Goal: Task Accomplishment & Management: Manage account settings

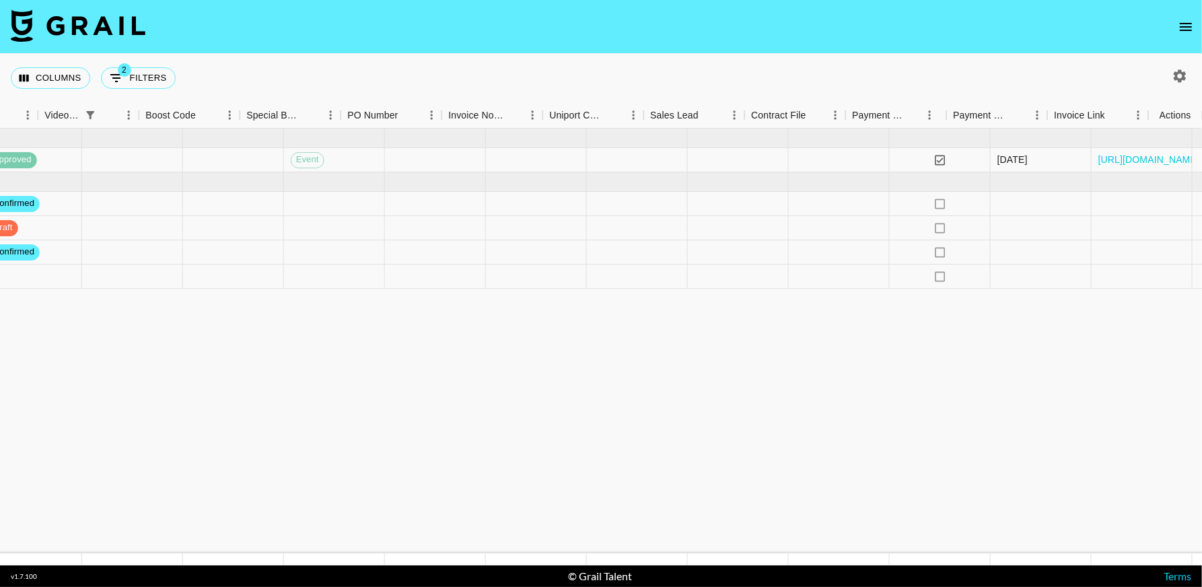
scroll to position [0, 1452]
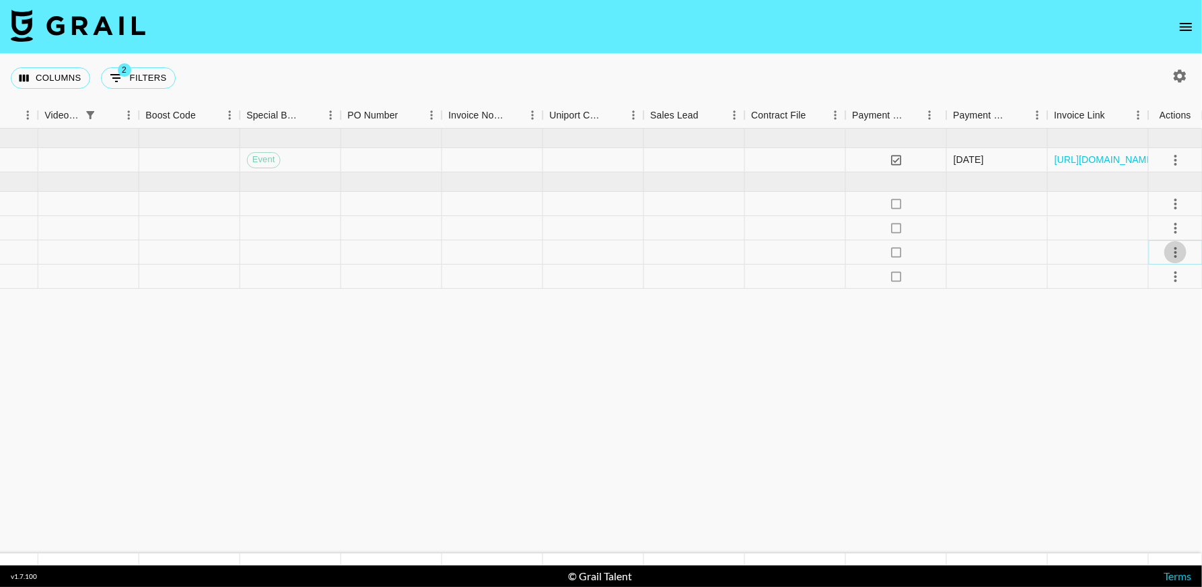
click at [1173, 248] on icon "select merge strategy" at bounding box center [1175, 252] width 16 height 16
click at [1158, 333] on li "Draft Created" at bounding box center [1157, 329] width 87 height 24
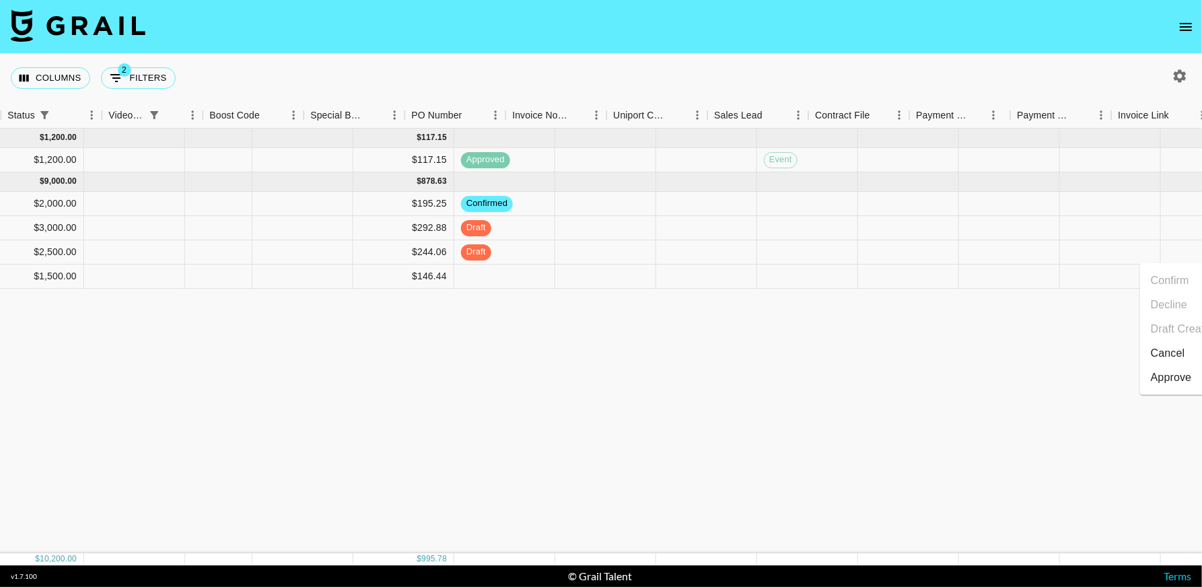
scroll to position [0, 892]
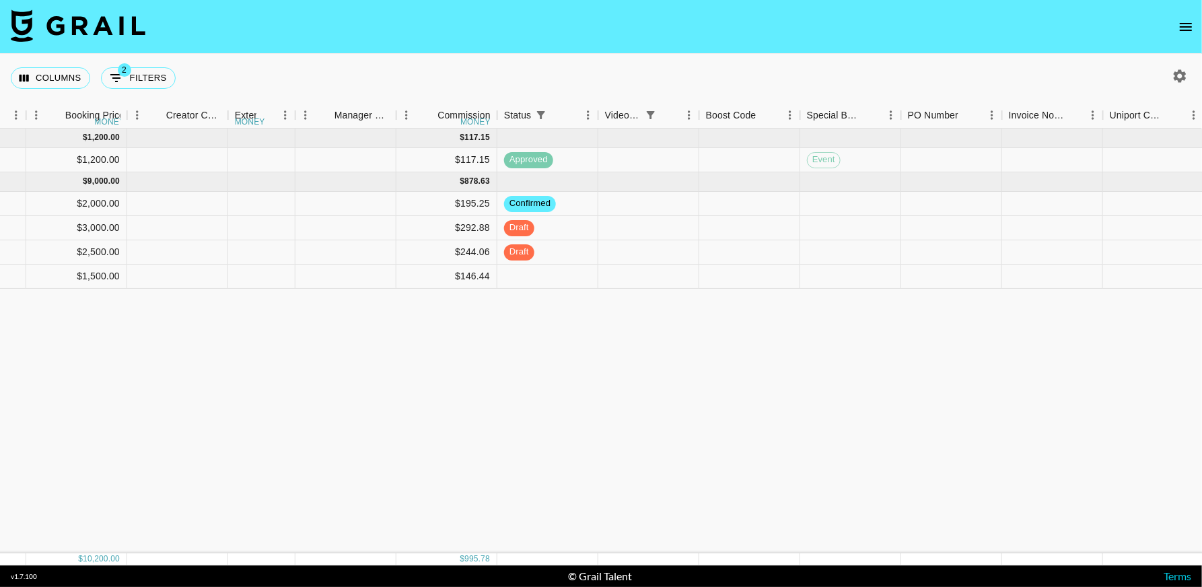
click at [748, 357] on div "[DATE] ( 1 ) $ 1,200.00 $ 117.15 recRB1nO3iRRiR8wX anaisha.torres [EMAIL_ADDRES…" at bounding box center [435, 341] width 2654 height 425
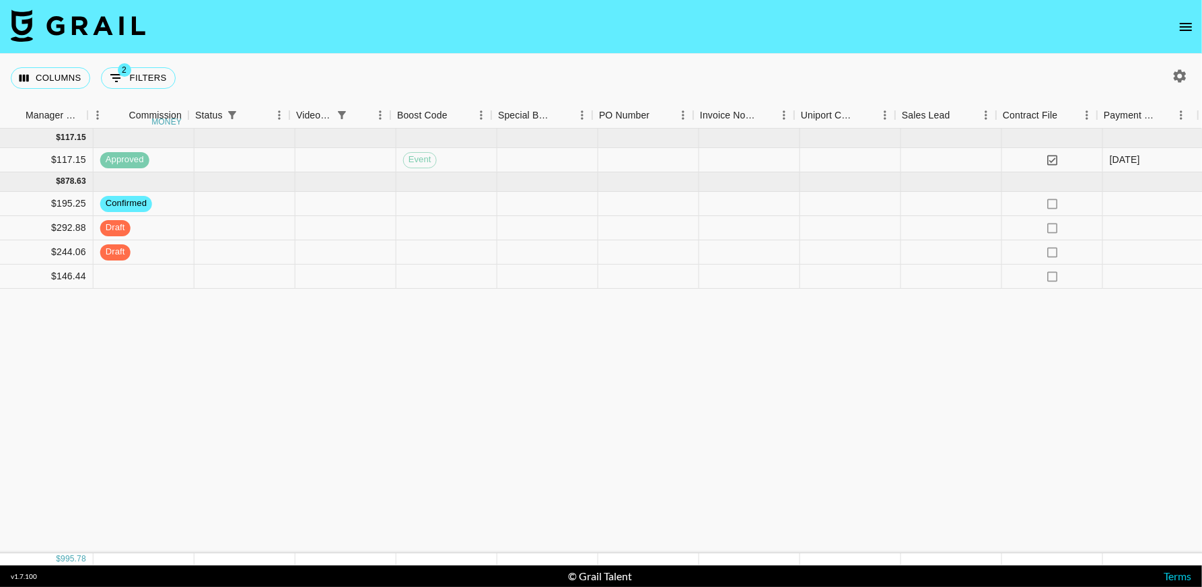
scroll to position [0, 1452]
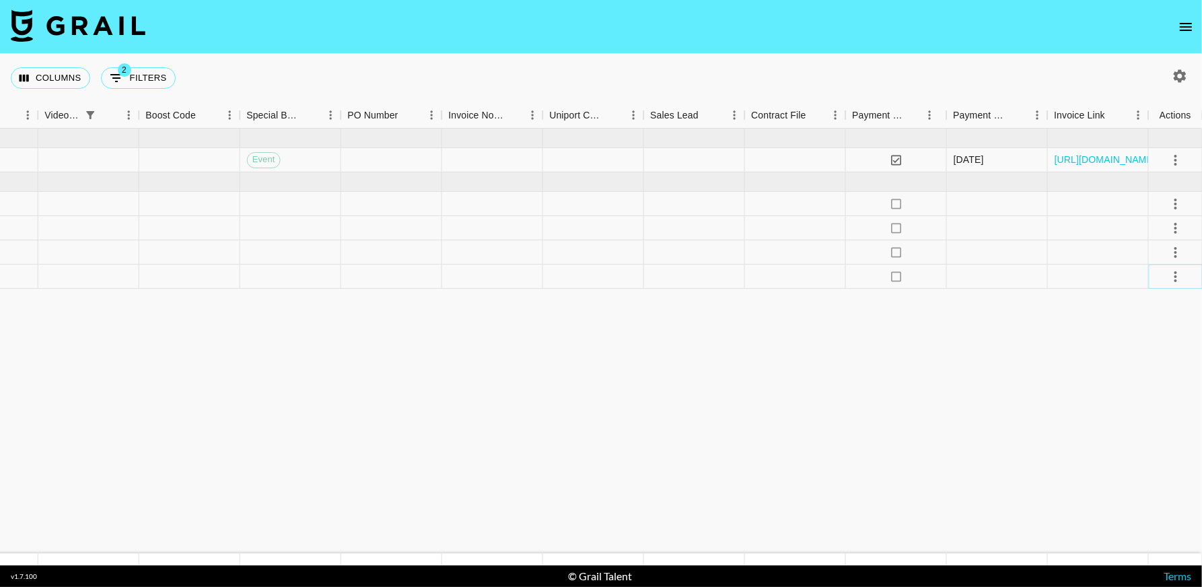
click at [1170, 276] on icon "select merge strategy" at bounding box center [1175, 276] width 16 height 16
click at [1144, 325] on li "Decline" at bounding box center [1157, 329] width 87 height 24
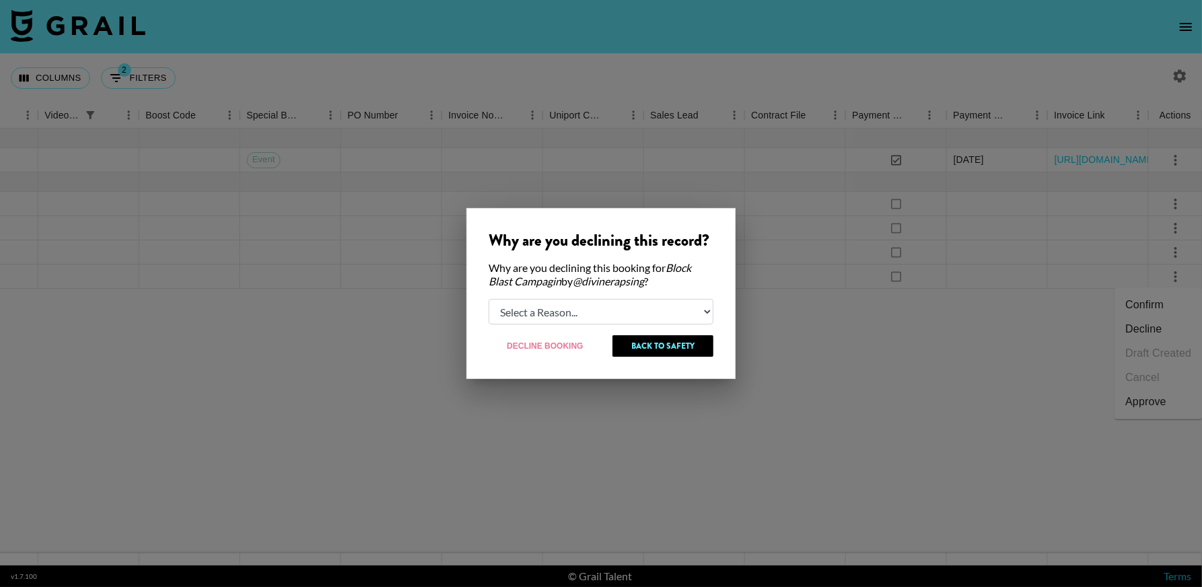
click at [620, 312] on select "Select a Reason... Relogging this deal due to a data issue The [PERSON_NAME] ca…" at bounding box center [600, 312] width 225 height 26
select select "creator_decline"
click at [488, 299] on select "Select a Reason... Relogging this deal due to a data issue The [PERSON_NAME] ca…" at bounding box center [600, 312] width 225 height 26
click at [561, 344] on button "Decline Booking" at bounding box center [545, 346] width 114 height 22
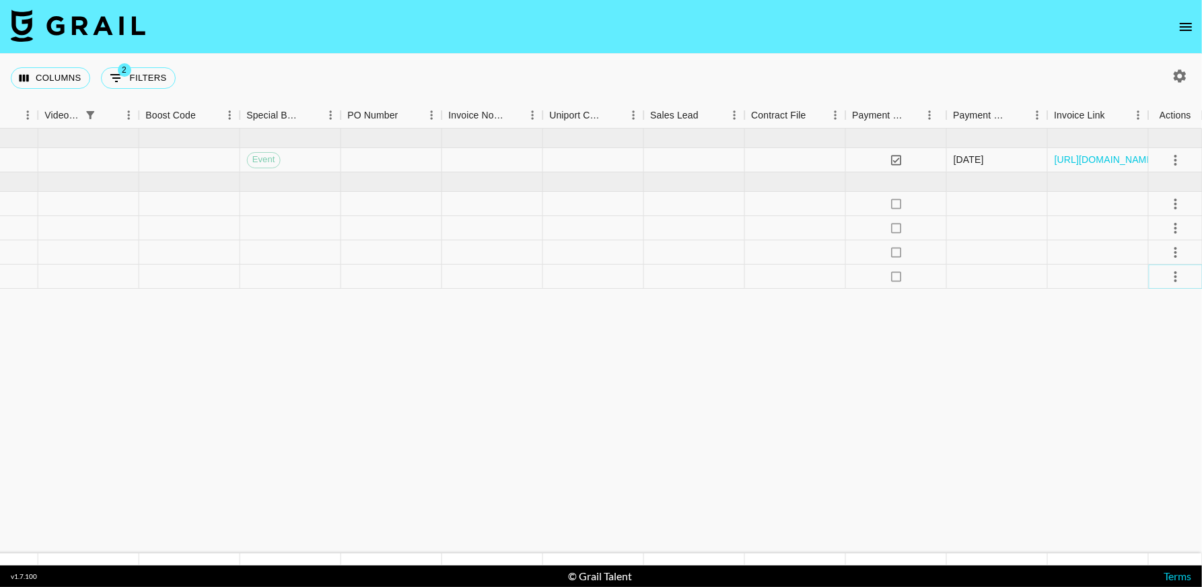
click at [1171, 276] on icon "select merge strategy" at bounding box center [1175, 276] width 16 height 16
click at [1143, 375] on li "Cancel" at bounding box center [1157, 377] width 87 height 24
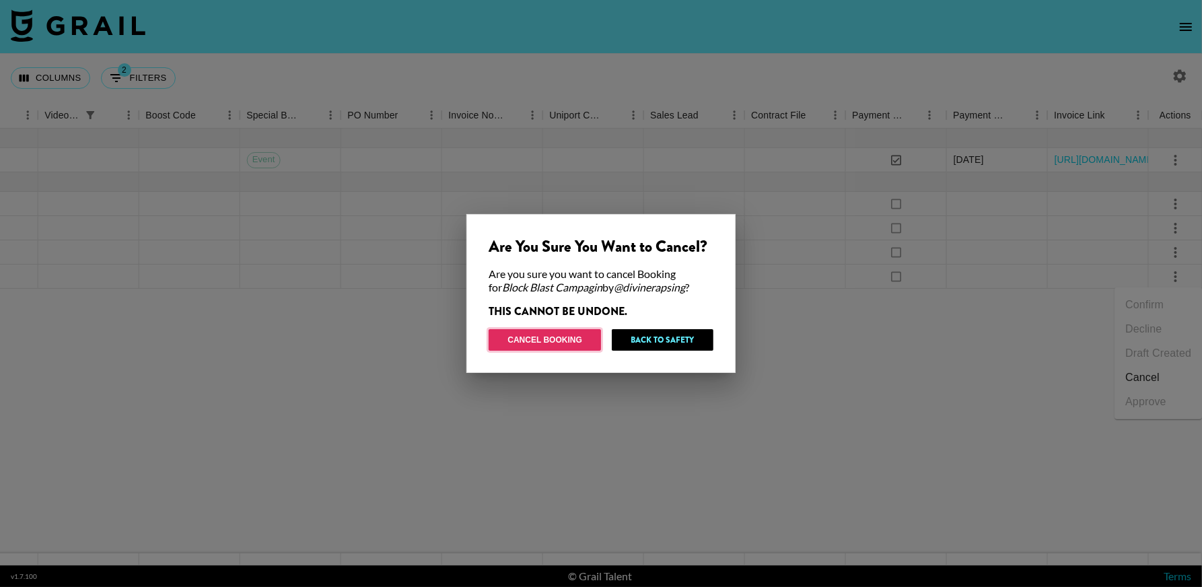
click at [552, 336] on button "Cancel Booking" at bounding box center [544, 340] width 112 height 22
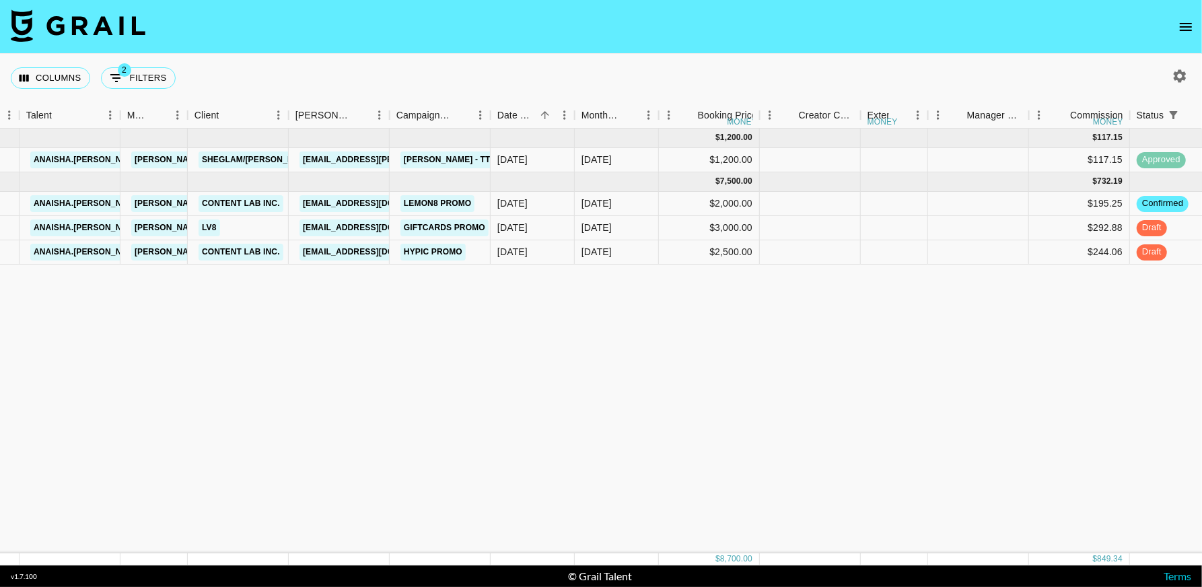
scroll to position [0, 260]
click at [144, 81] on button "2 Filters" at bounding box center [138, 78] width 75 height 22
select select "status"
select select "not"
select select "cancelled"
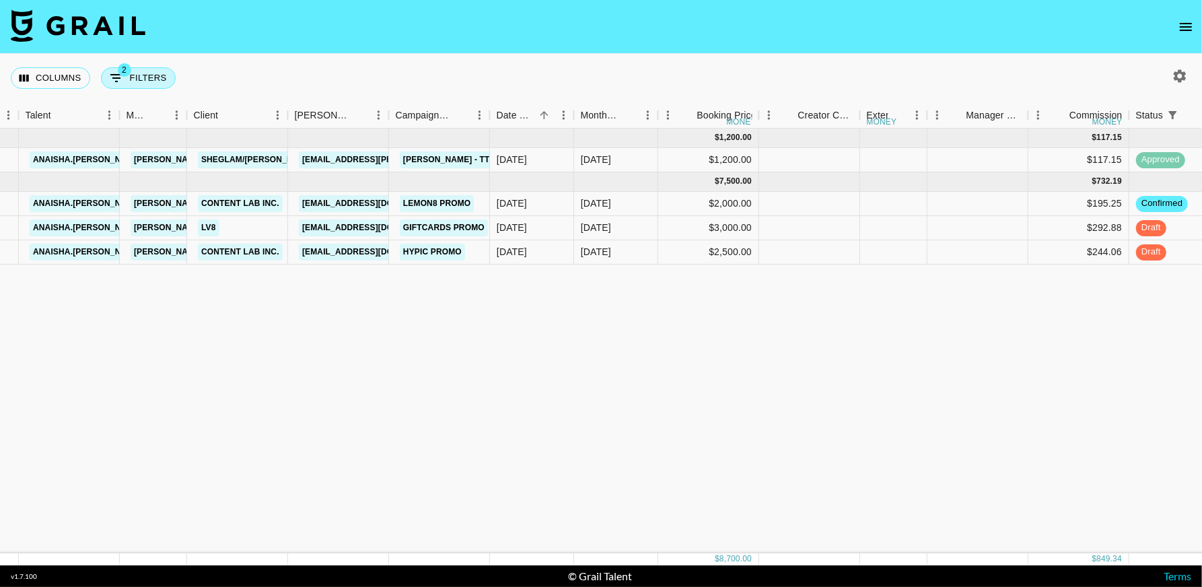
select select "videoLink"
select select "isEmpty"
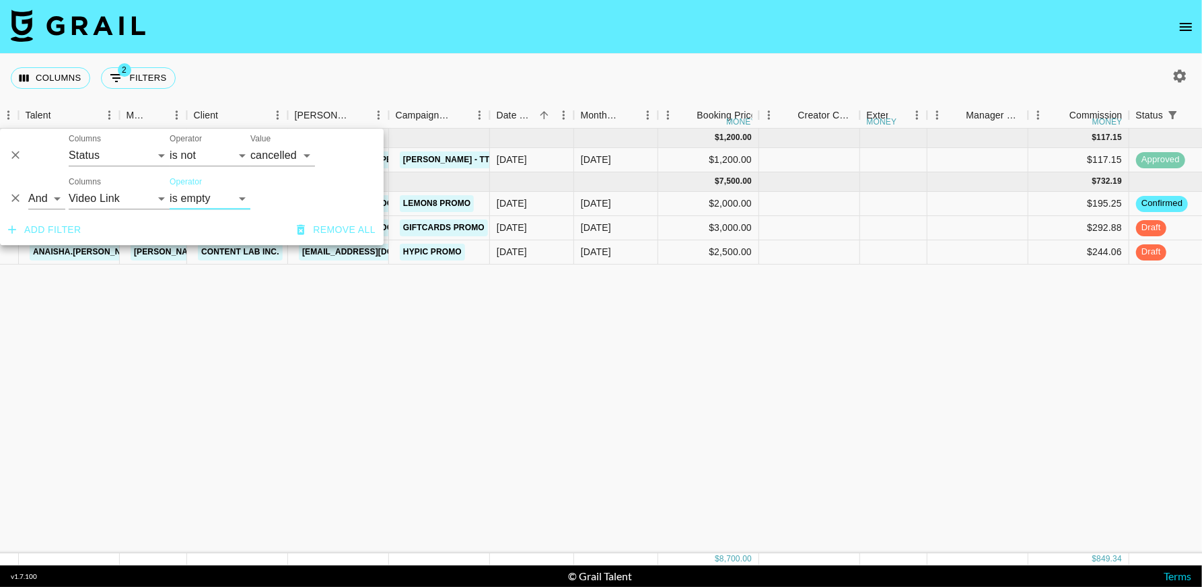
click at [20, 197] on icon "Delete" at bounding box center [15, 198] width 13 height 13
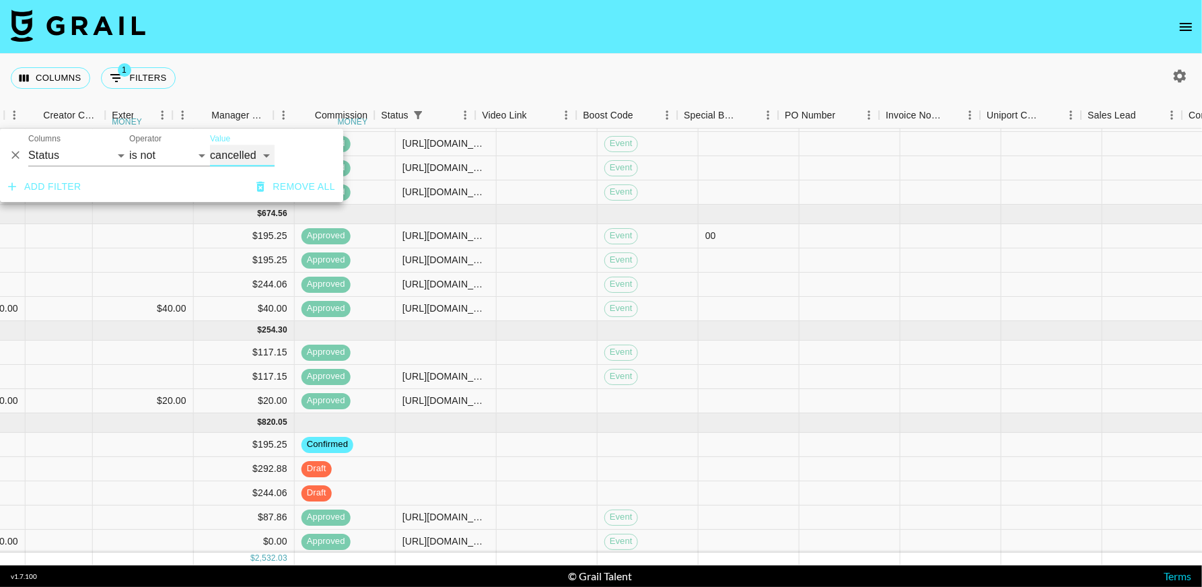
scroll to position [52, 1465]
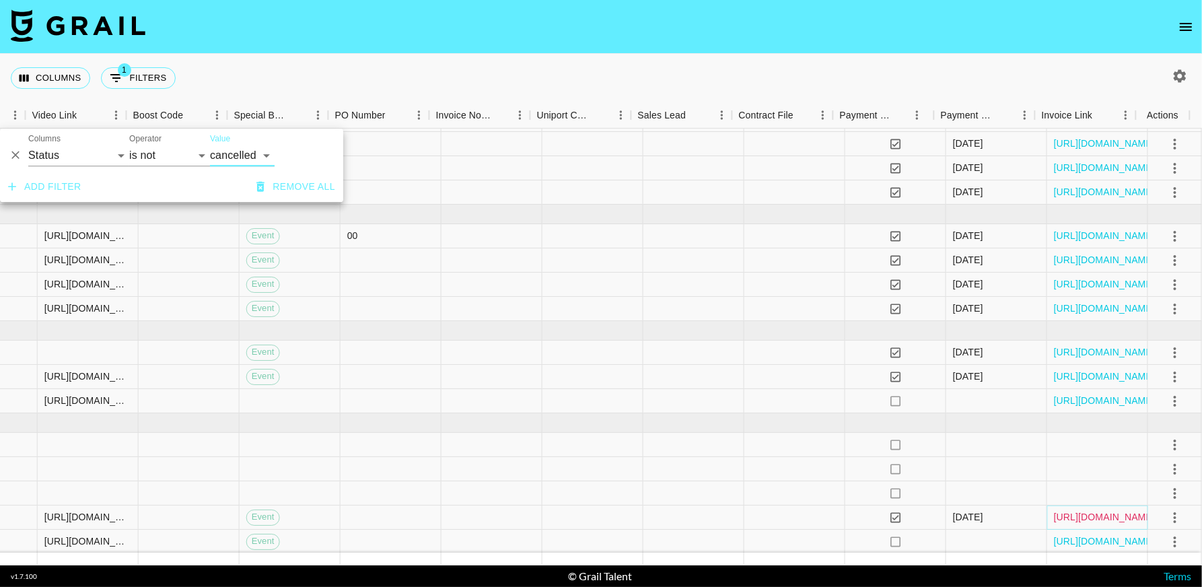
click at [1095, 510] on link "[URL][DOMAIN_NAME]" at bounding box center [1105, 516] width 102 height 13
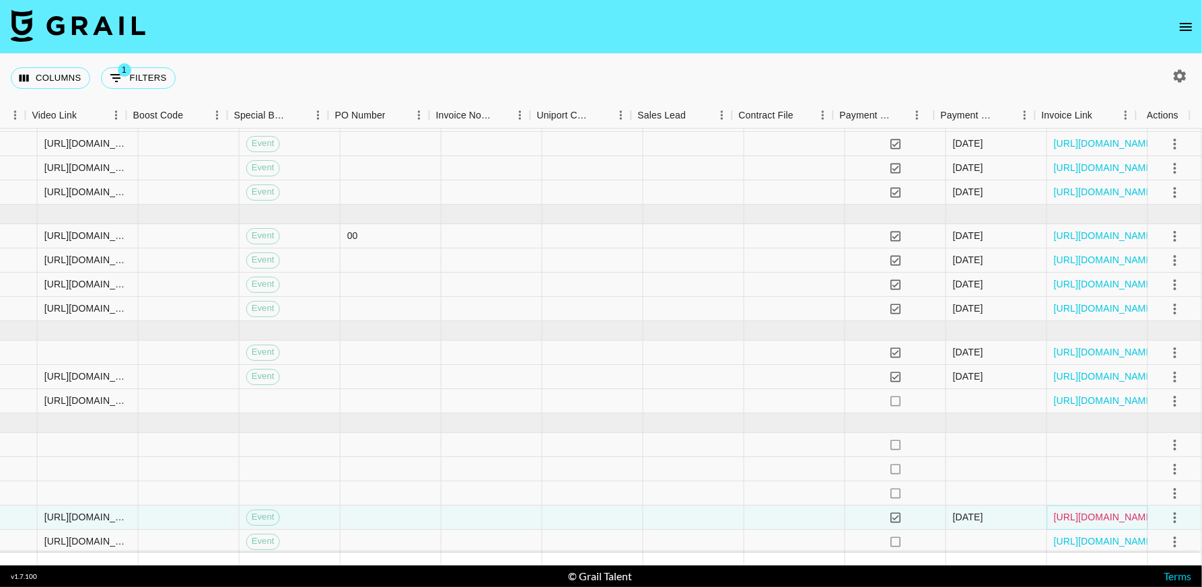
click at [1075, 510] on link "[URL][DOMAIN_NAME]" at bounding box center [1105, 516] width 102 height 13
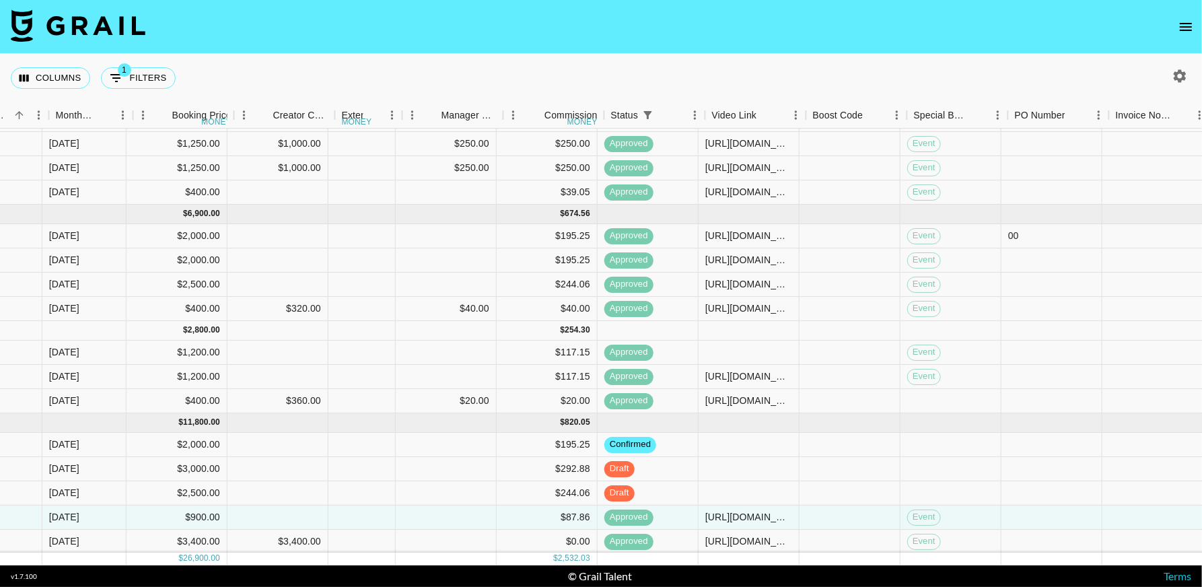
scroll to position [52, 793]
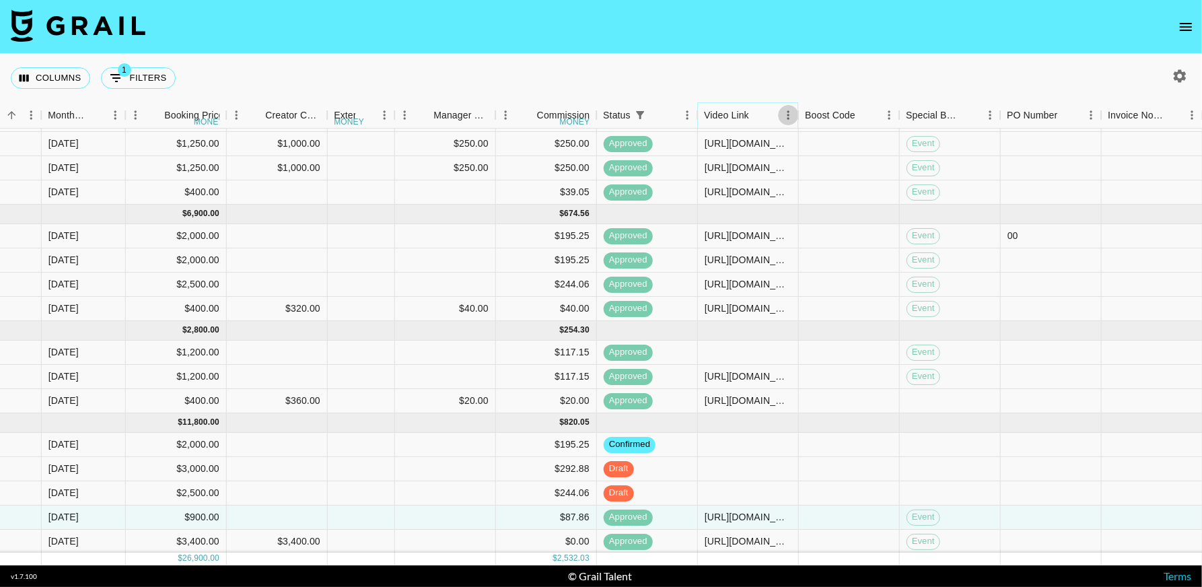
click at [788, 114] on icon "Menu" at bounding box center [788, 114] width 2 height 9
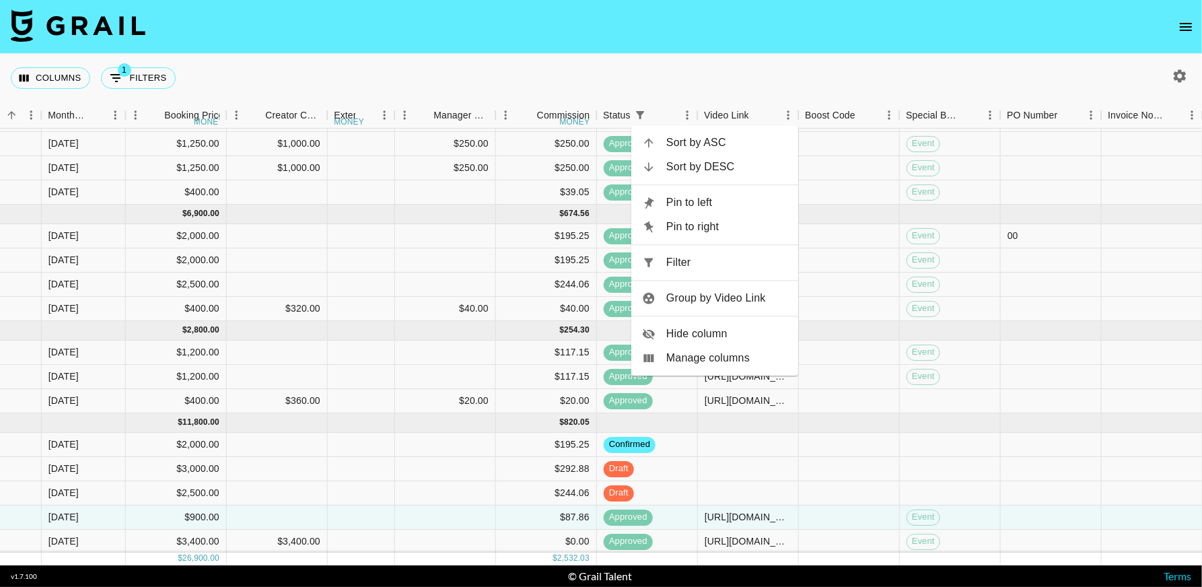
drag, startPoint x: 673, startPoint y: 262, endPoint x: 295, endPoint y: 266, distance: 377.5
click at [673, 262] on span "Filter" at bounding box center [726, 262] width 121 height 16
select select "status"
select select "not"
select select "cancelled"
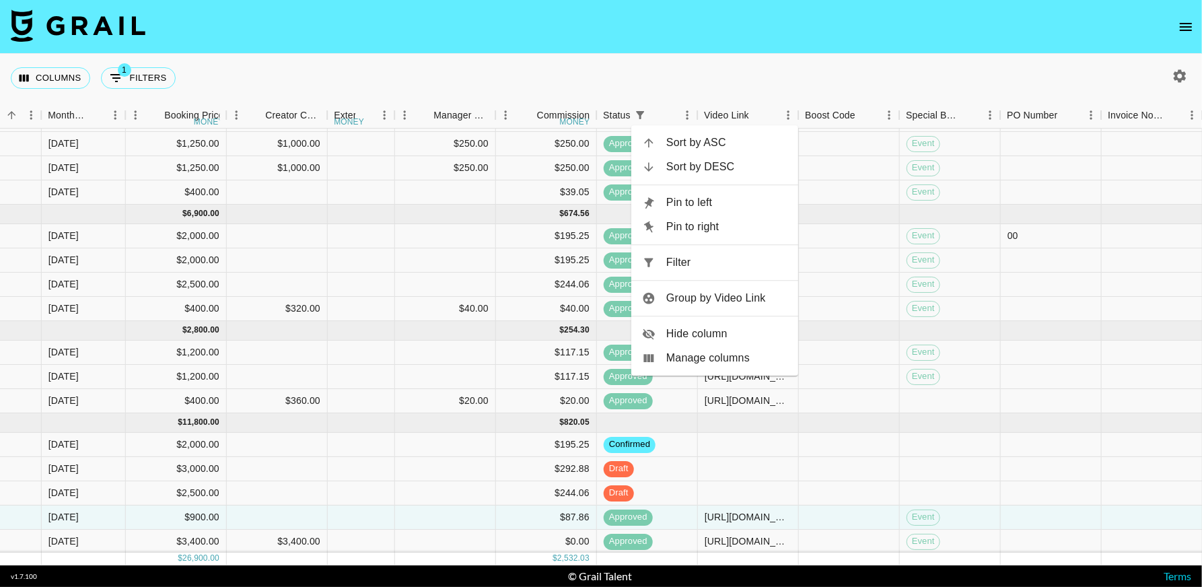
select select "videoLink"
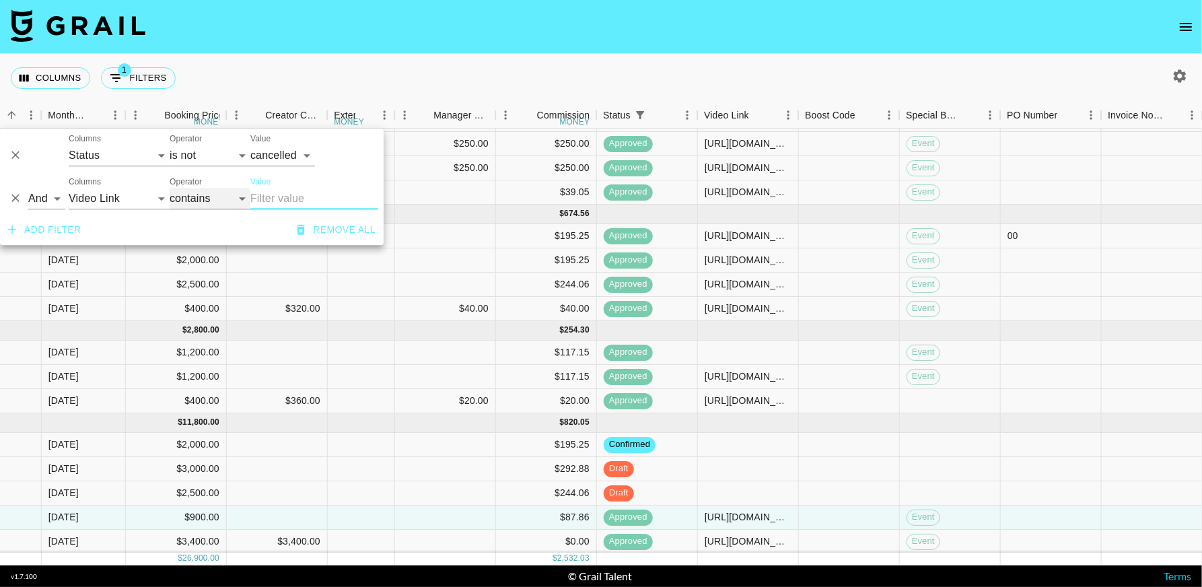
click at [203, 194] on select "contains equals starts with ends with is empty is not empty is any of" at bounding box center [210, 199] width 81 height 22
select select "isEmpty"
click at [170, 188] on select "contains equals starts with ends with is empty is not empty is any of" at bounding box center [210, 199] width 81 height 22
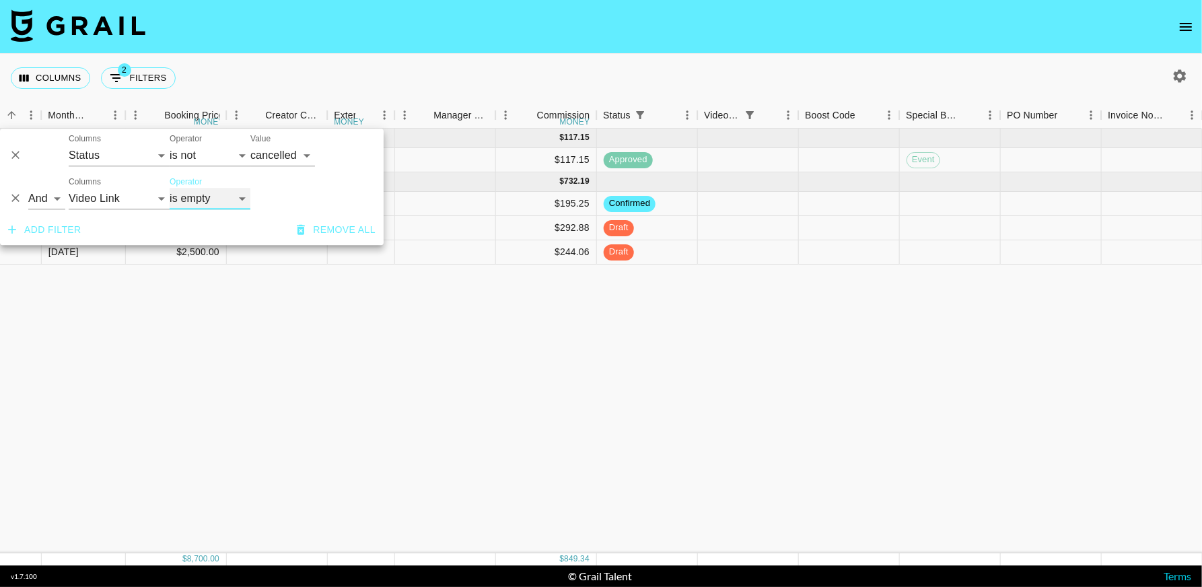
scroll to position [0, 793]
click at [837, 390] on div "[DATE] ( 1 ) $ 1,200.00 $ 117.15 recRB1nO3iRRiR8wX anaisha.torres [EMAIL_ADDRES…" at bounding box center [534, 341] width 2654 height 425
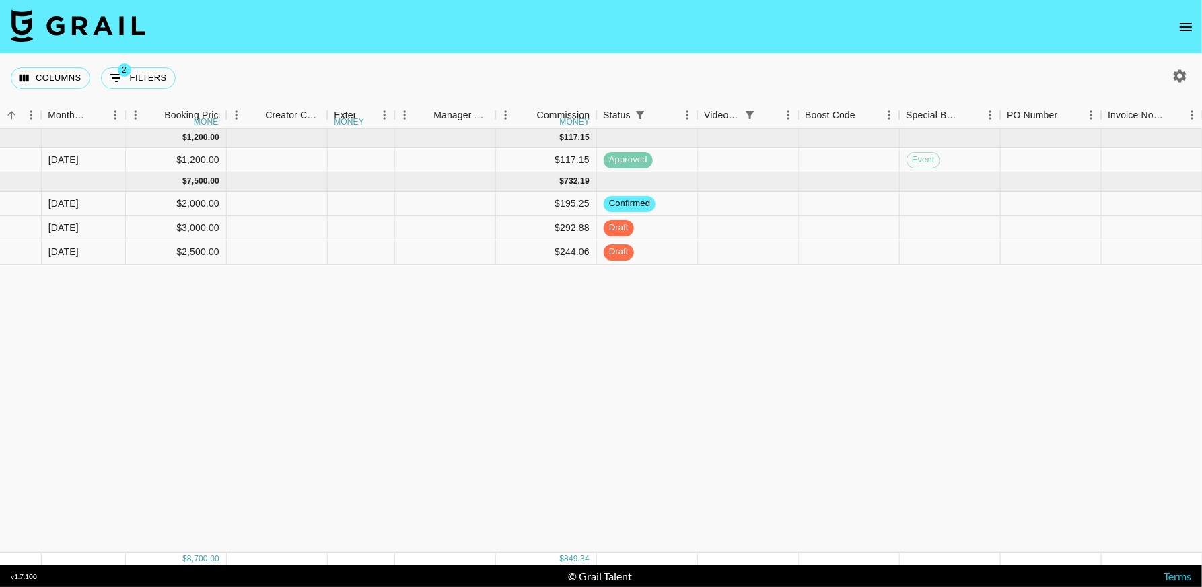
click at [694, 483] on div "[DATE] ( 1 ) $ 1,200.00 $ 117.15 recRB1nO3iRRiR8wX anaisha.torres [EMAIL_ADDRES…" at bounding box center [534, 341] width 2654 height 425
